Goal: Information Seeking & Learning: Learn about a topic

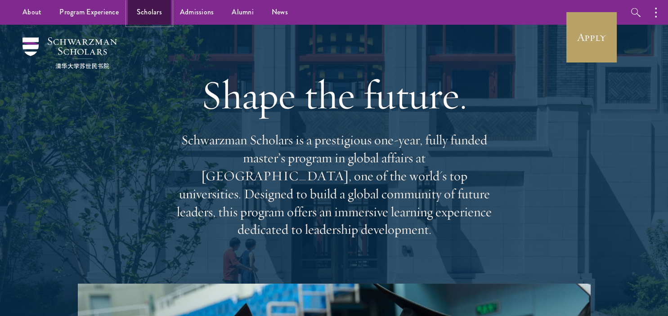
click at [149, 15] on link "Scholars" at bounding box center [149, 12] width 43 height 25
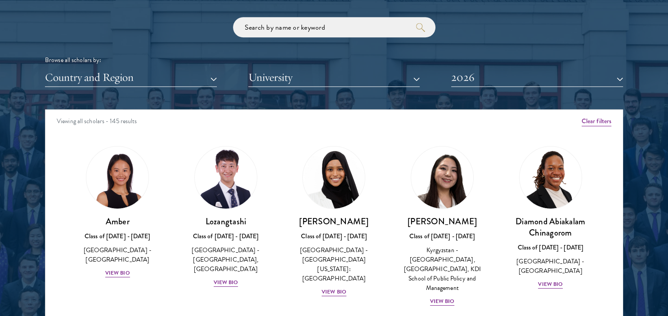
scroll to position [1153, 0]
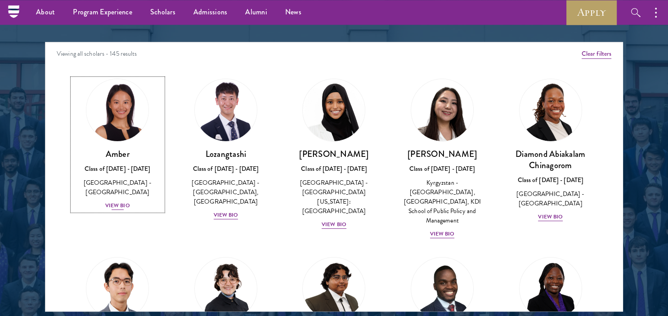
click at [116, 202] on div "View Bio" at bounding box center [117, 206] width 25 height 9
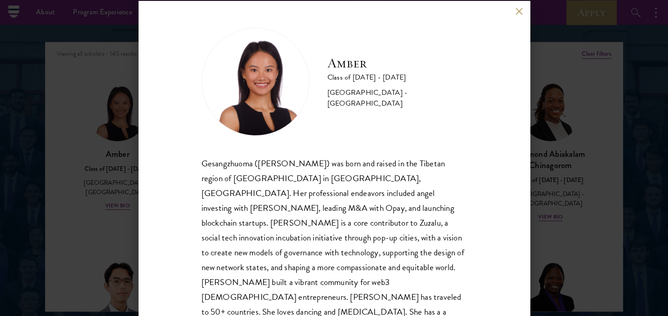
click at [517, 7] on div "Amber Class of [DATE] - [DATE] [GEOGRAPHIC_DATA] - [GEOGRAPHIC_DATA] Gesangzhuo…" at bounding box center [334, 158] width 391 height 315
click at [520, 13] on button at bounding box center [520, 12] width 8 height 8
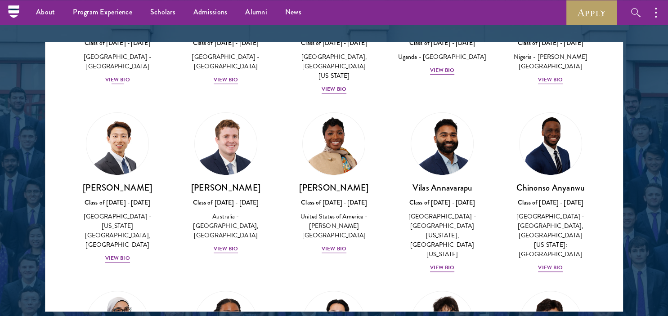
scroll to position [305, 0]
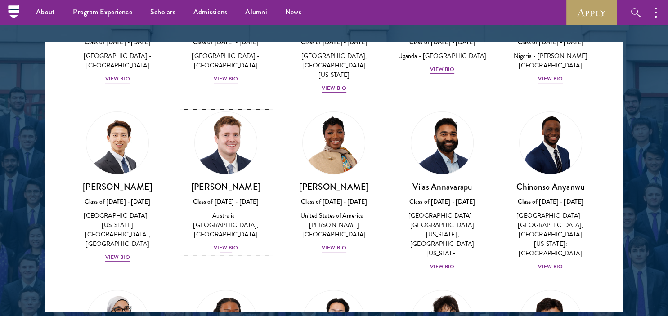
click at [225, 244] on div "View Bio" at bounding box center [226, 248] width 25 height 9
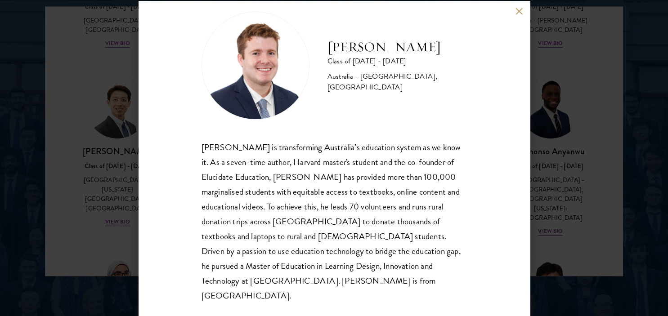
scroll to position [1192, 0]
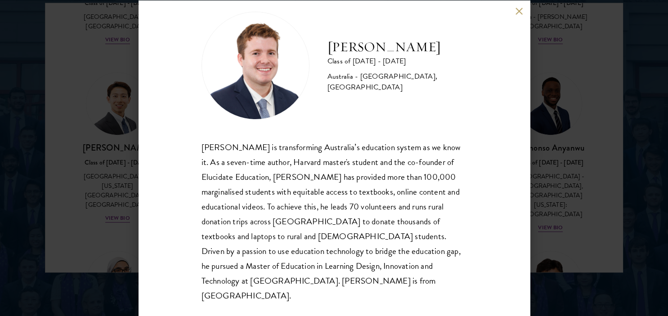
click at [519, 10] on button at bounding box center [520, 12] width 8 height 8
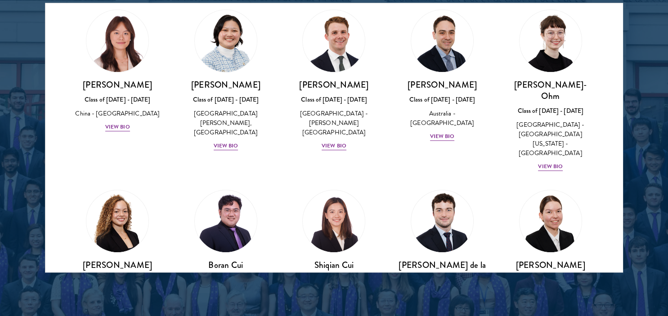
scroll to position [868, 0]
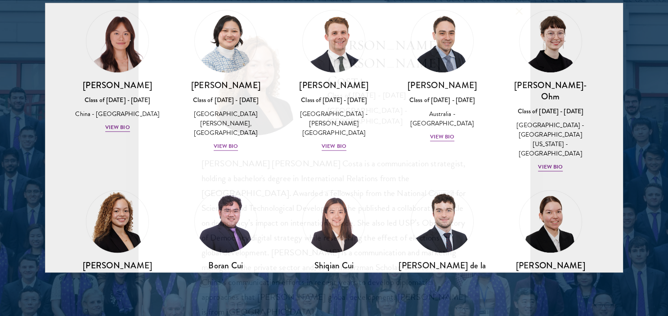
scroll to position [16, 0]
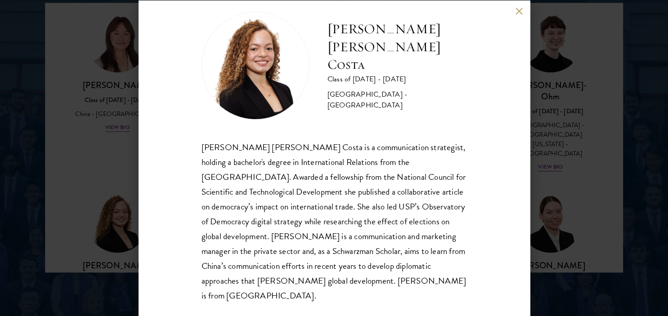
click at [516, 10] on button at bounding box center [520, 12] width 8 height 8
